Goal: Find specific page/section: Find specific page/section

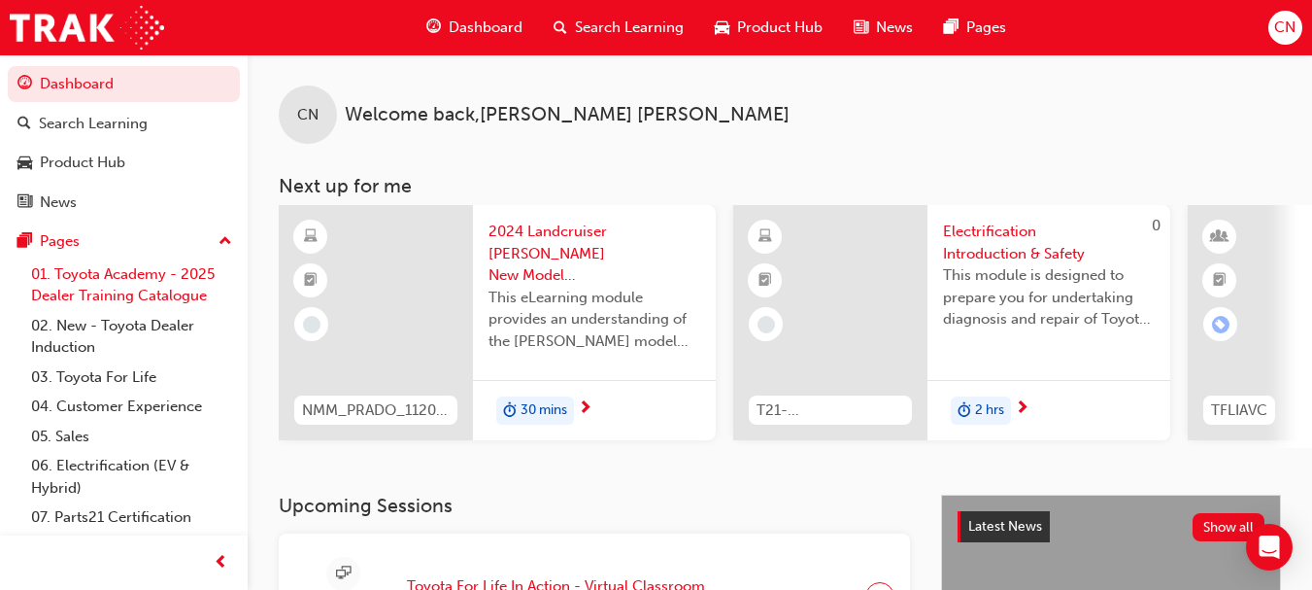
click at [142, 284] on link "01. Toyota Academy - 2025 Dealer Training Catalogue" at bounding box center [131, 284] width 217 height 51
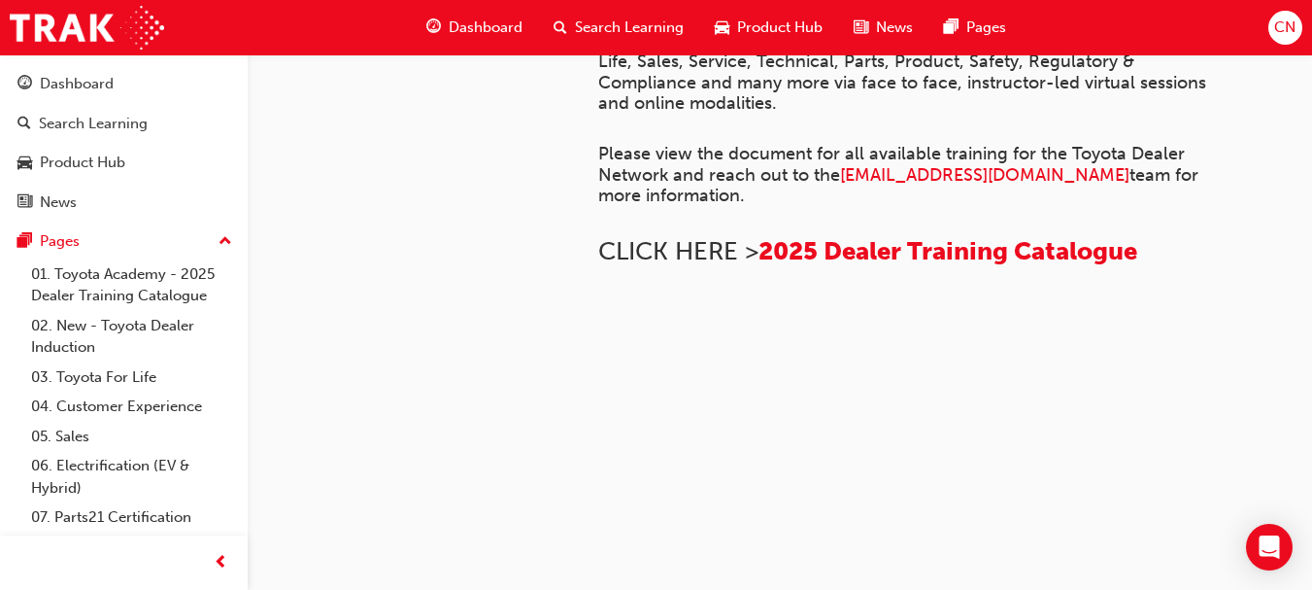
scroll to position [806, 0]
click at [1093, 266] on span "2025 Dealer Training Catalogue" at bounding box center [948, 251] width 379 height 30
